Goal: Transaction & Acquisition: Cashout

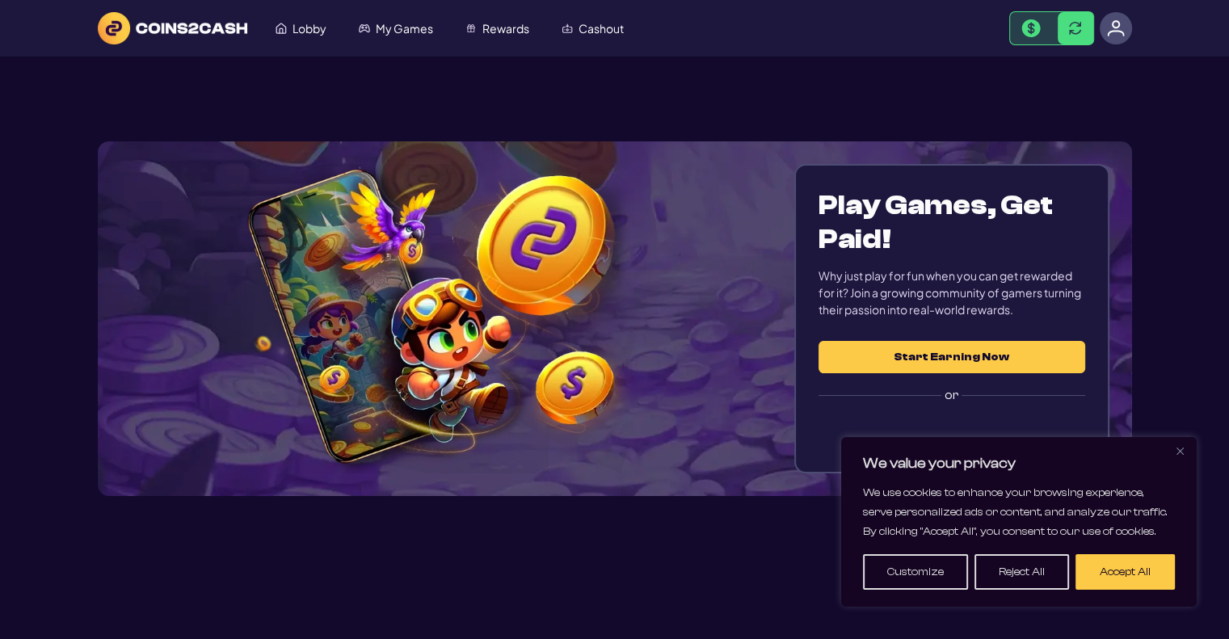
click at [860, 96] on section "Play Games, Get Paid! Why just play for fun when you can get rewarded for it? J…" at bounding box center [615, 319] width 1034 height 524
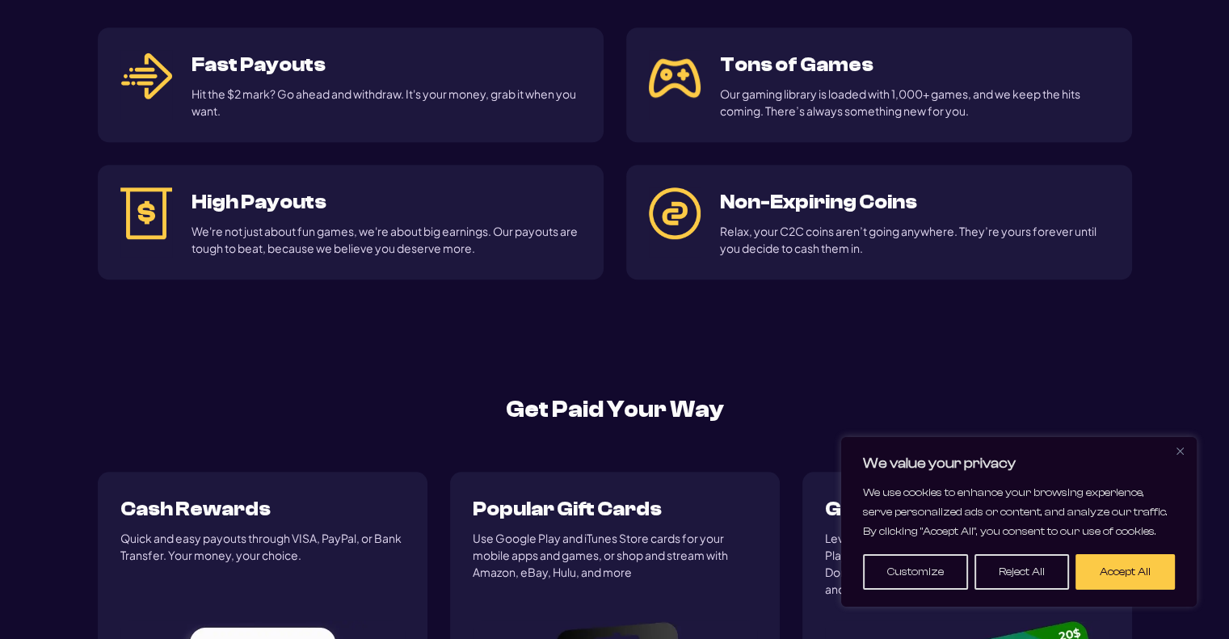
drag, startPoint x: 209, startPoint y: 413, endPoint x: 284, endPoint y: 191, distance: 234.5
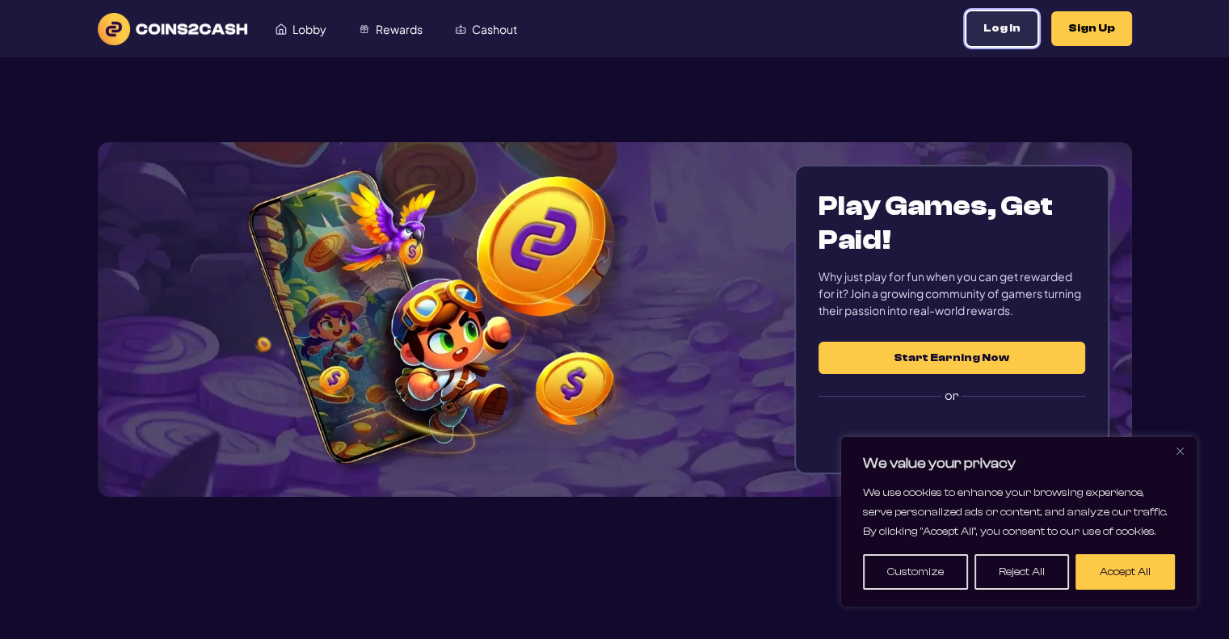
click at [1007, 43] on button "Log In" at bounding box center [1001, 28] width 71 height 35
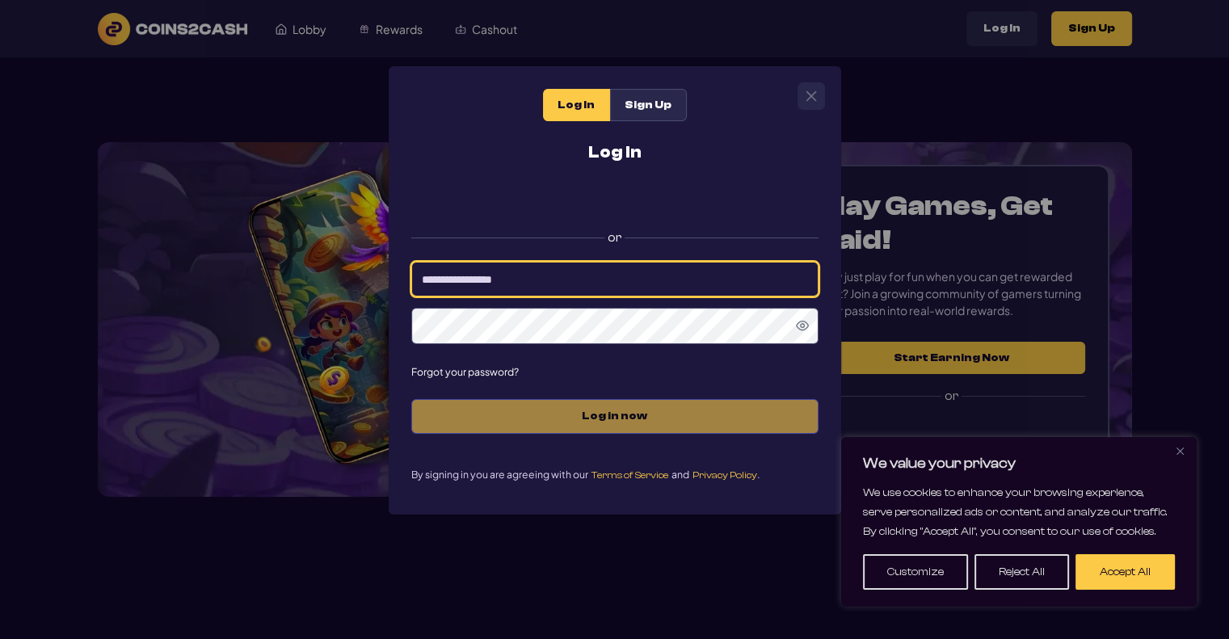
click at [597, 284] on input at bounding box center [614, 279] width 407 height 35
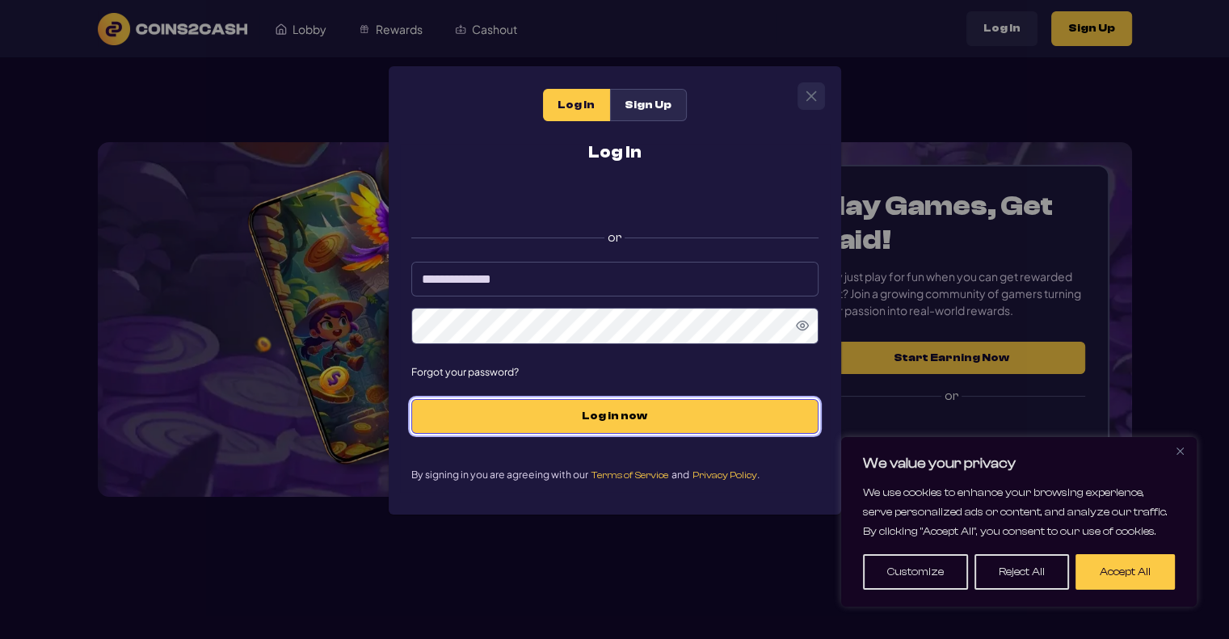
click at [588, 427] on button "Log in now" at bounding box center [614, 416] width 407 height 35
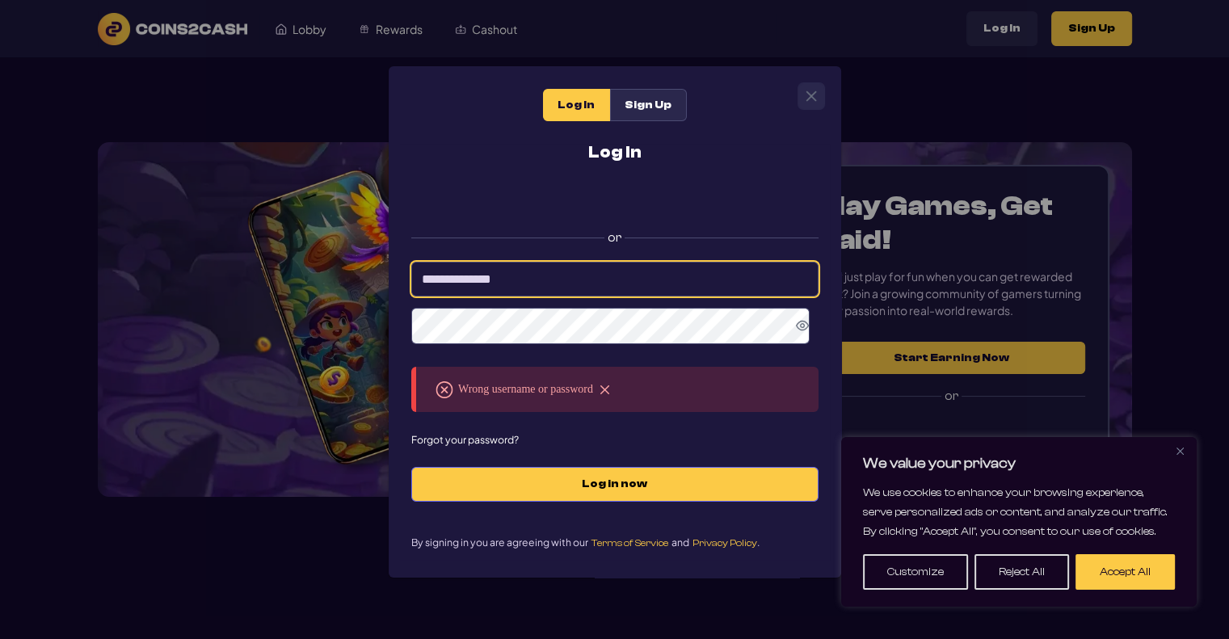
click at [455, 270] on input "**********" at bounding box center [614, 279] width 407 height 35
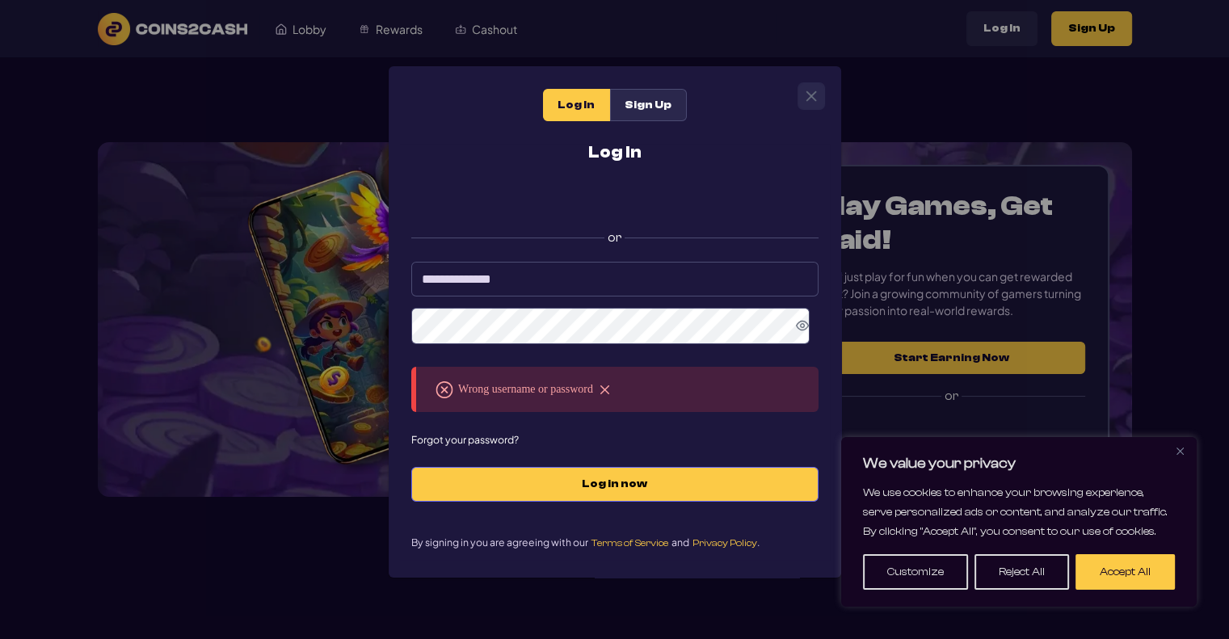
scroll to position [242, 0]
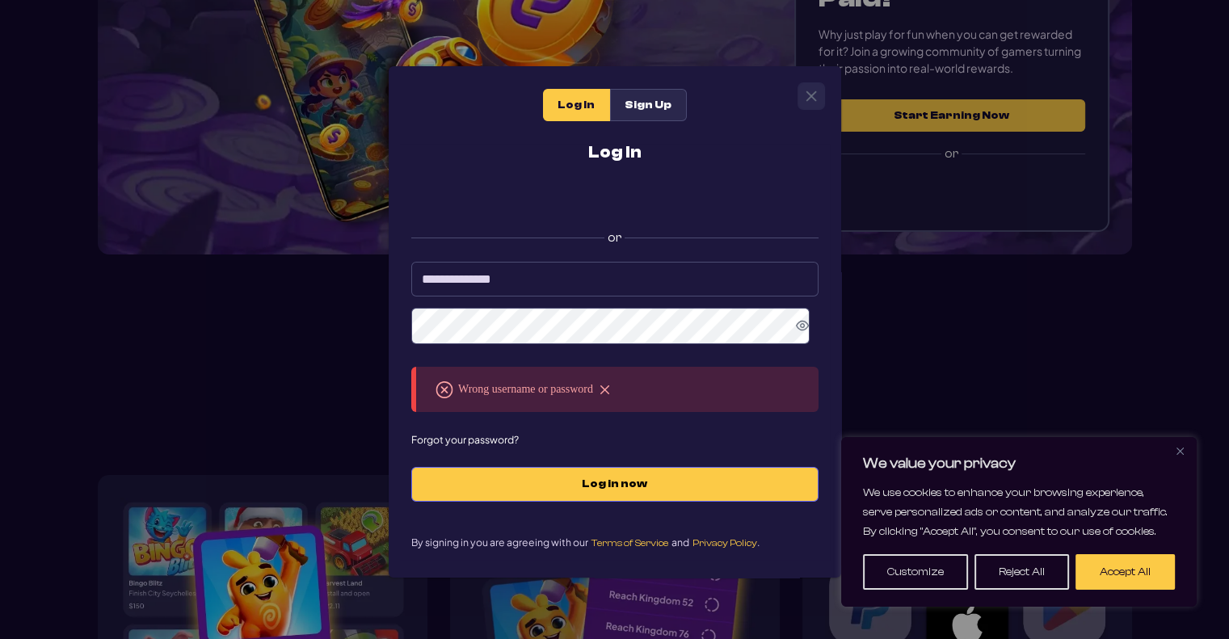
type input "**********"
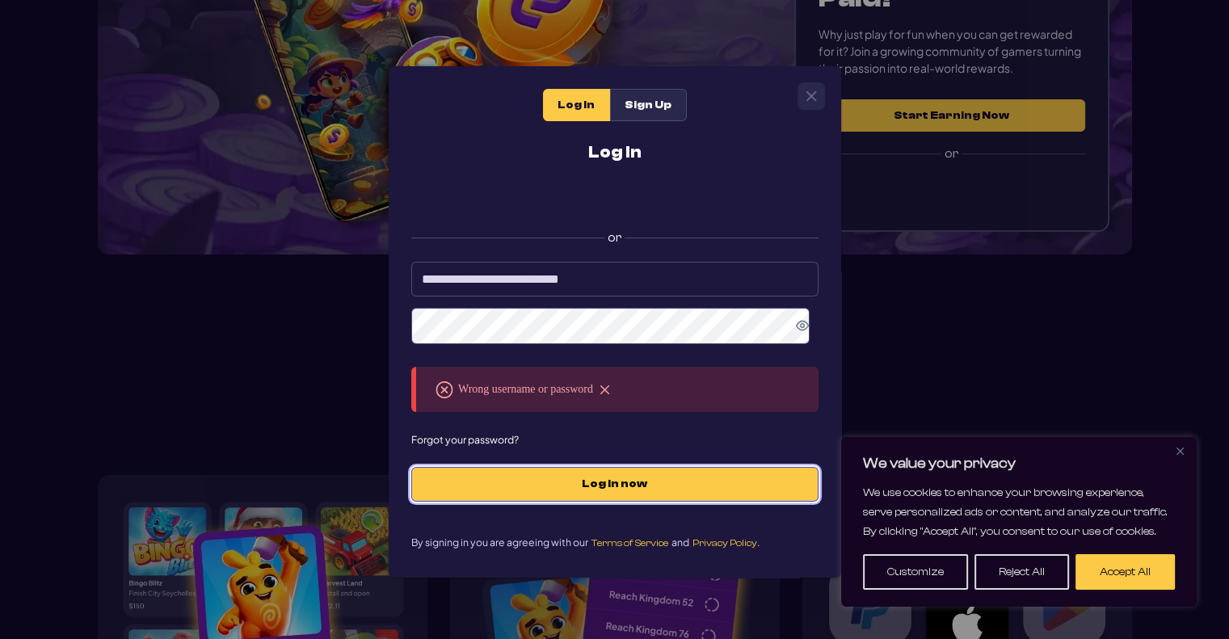
click at [601, 488] on span "Log in now" at bounding box center [614, 484] width 373 height 14
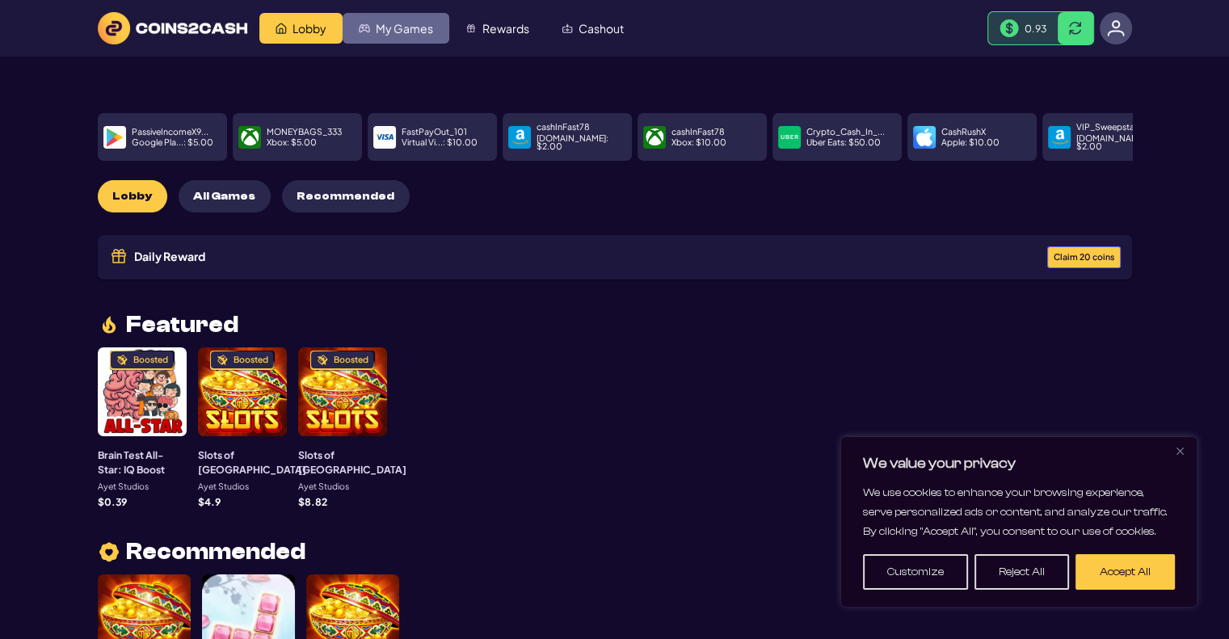
click at [420, 23] on span "My Games" at bounding box center [404, 28] width 57 height 11
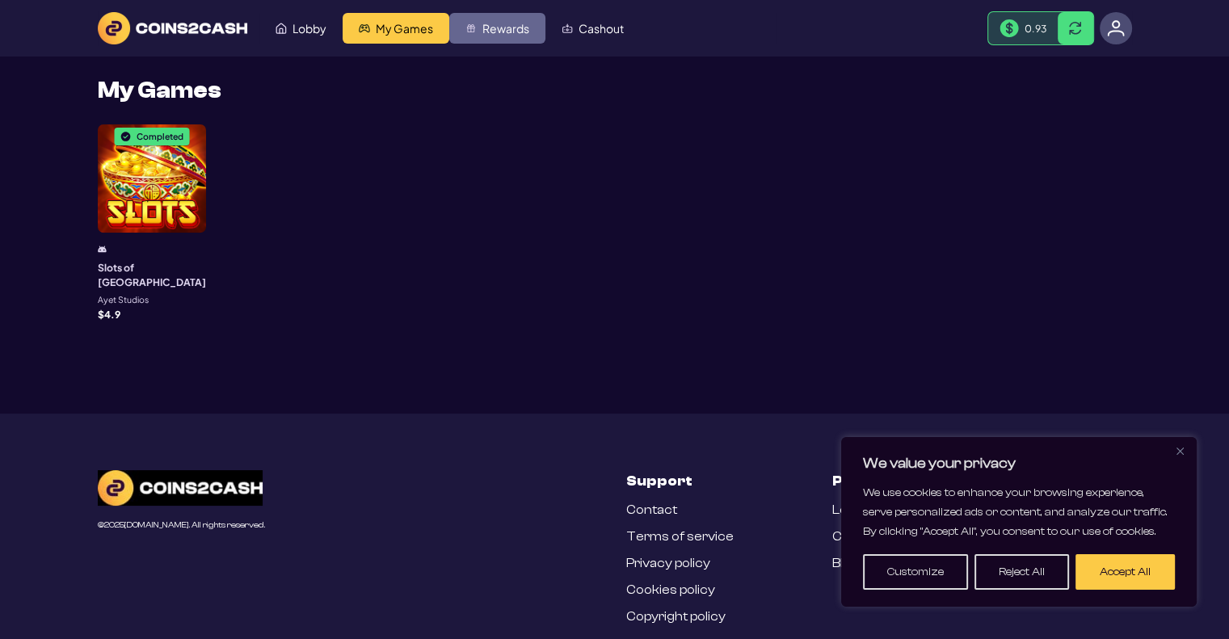
click at [515, 32] on span "Rewards" at bounding box center [505, 28] width 47 height 11
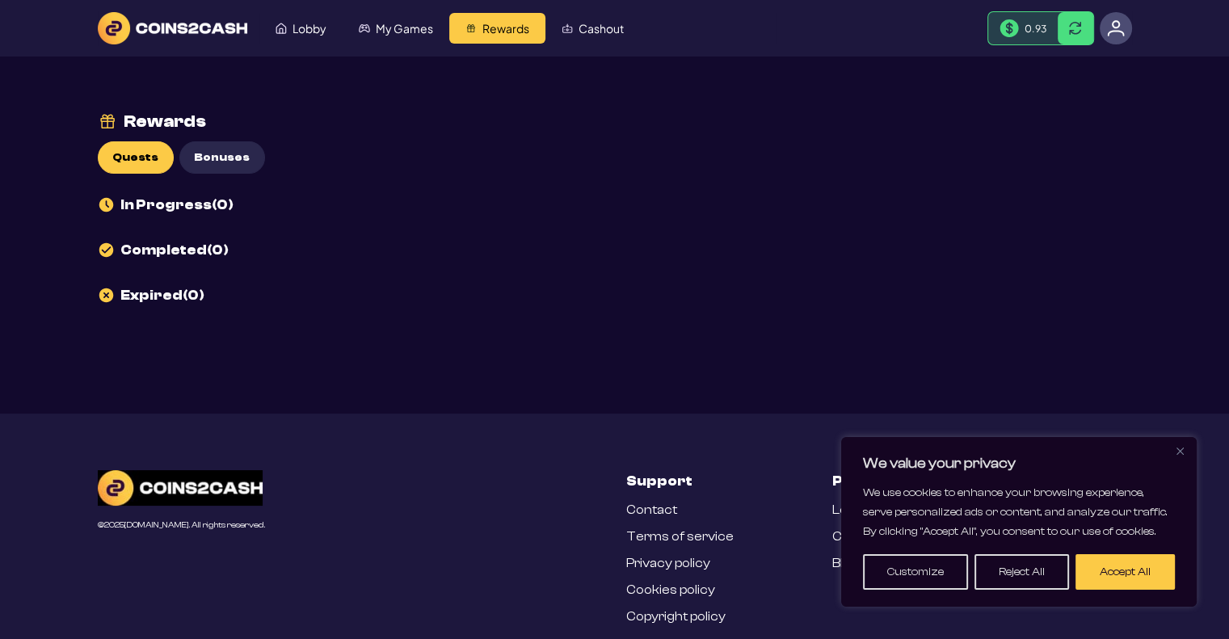
click at [582, 44] on div "Lobby My Games Rewards Cashout 0.93" at bounding box center [615, 28] width 1034 height 34
click at [588, 34] on span "Cashout" at bounding box center [600, 28] width 45 height 11
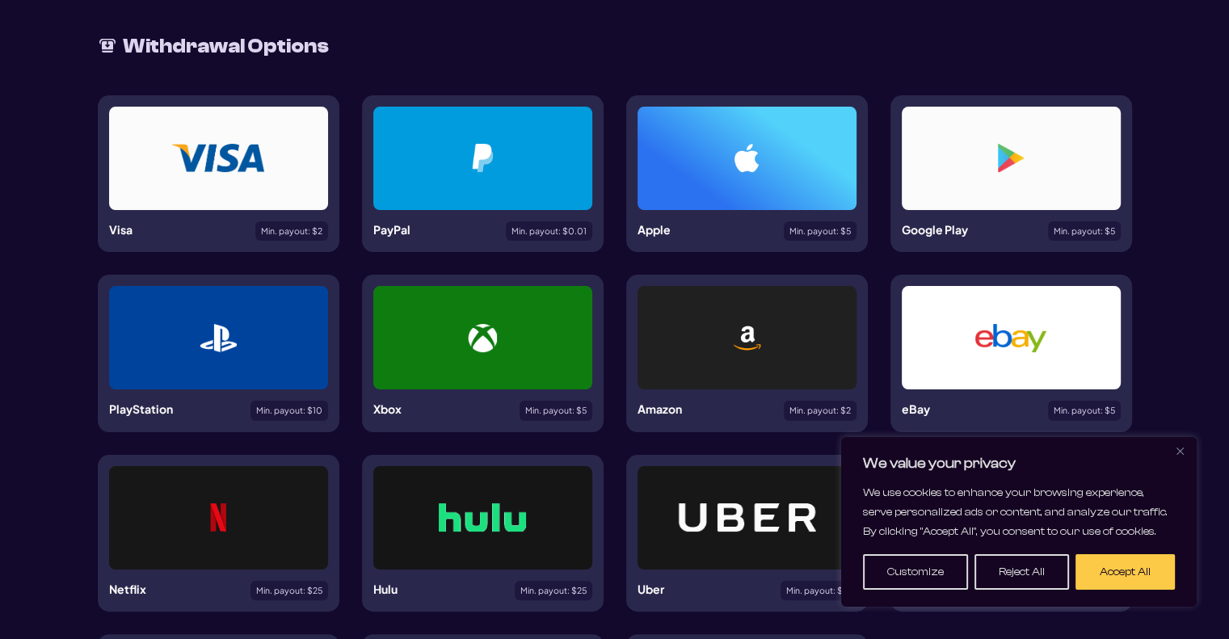
scroll to position [242, 0]
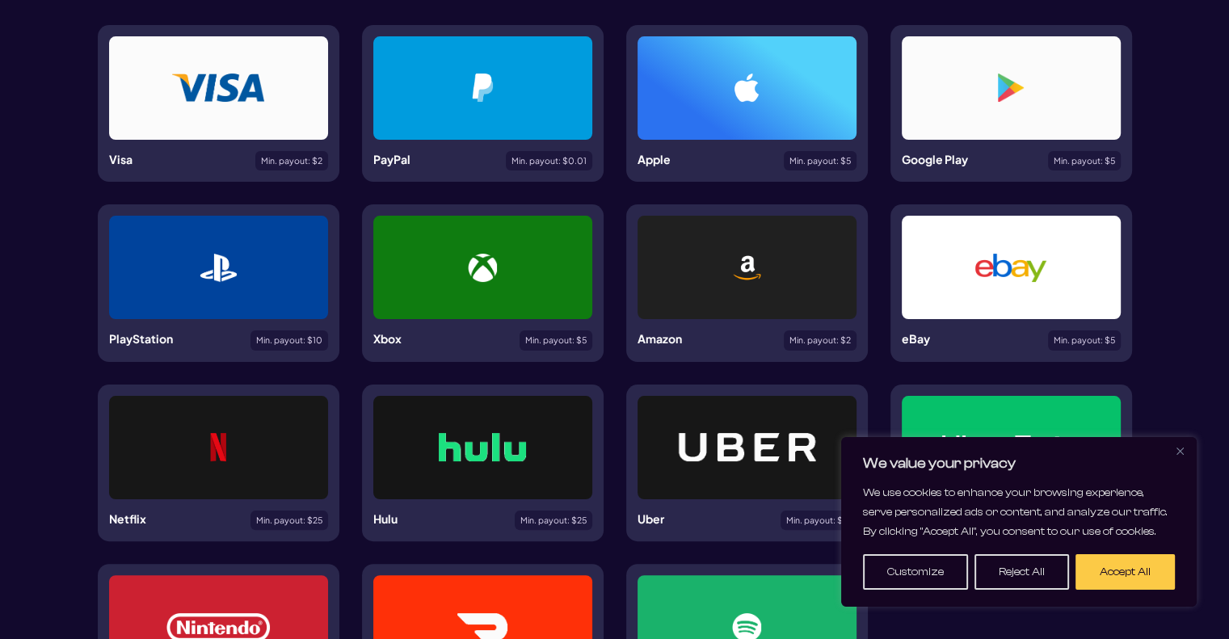
click at [273, 119] on div at bounding box center [218, 87] width 219 height 103
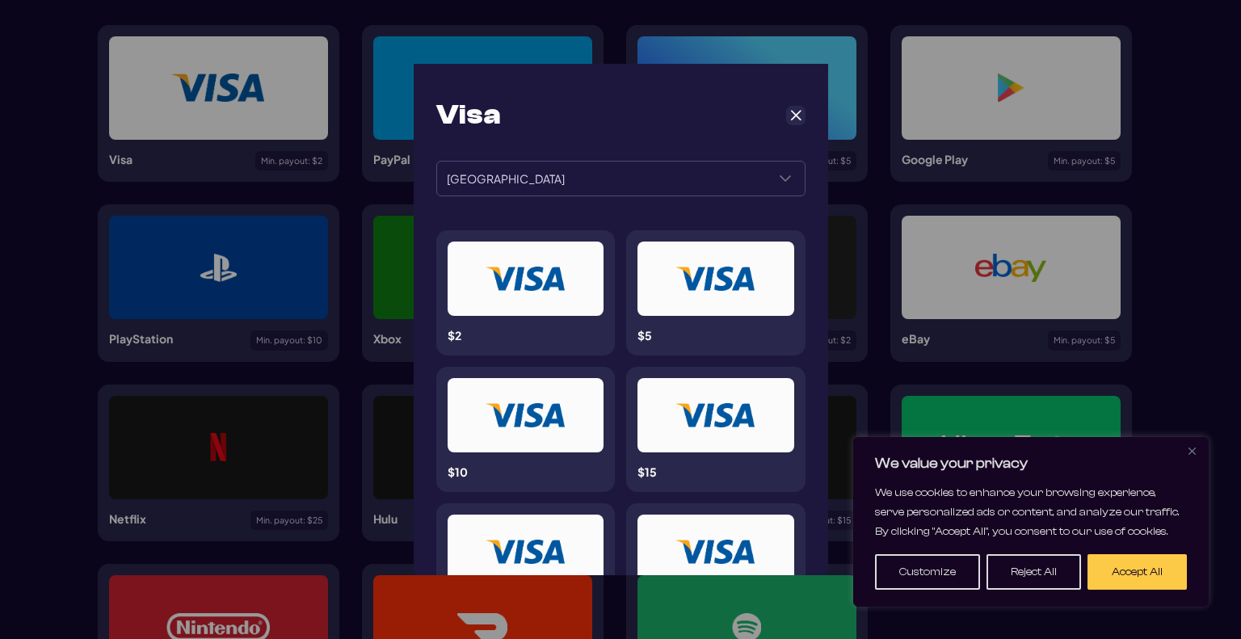
click at [548, 115] on div "Visa" at bounding box center [620, 115] width 369 height 35
drag, startPoint x: 790, startPoint y: 110, endPoint x: 784, endPoint y: 130, distance: 21.2
click at [791, 111] on span "Cancel" at bounding box center [795, 115] width 15 height 15
